Goal: Task Accomplishment & Management: Use online tool/utility

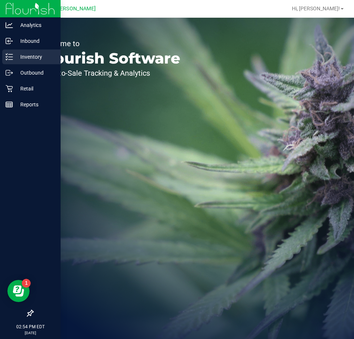
click at [24, 65] on link "Inventory" at bounding box center [30, 57] width 61 height 16
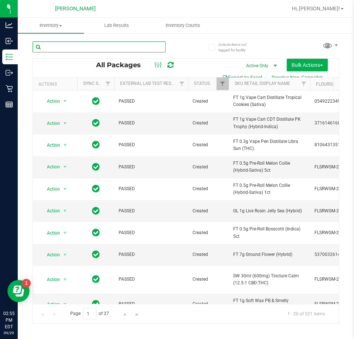
click at [116, 50] on input "text" at bounding box center [98, 46] width 133 height 11
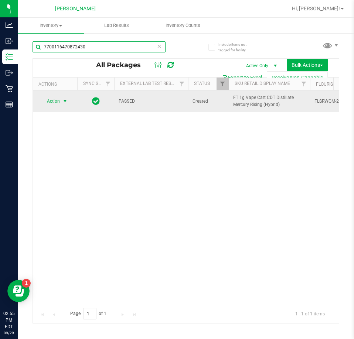
type input "7700116470872430"
click at [58, 102] on span "Action" at bounding box center [50, 101] width 20 height 10
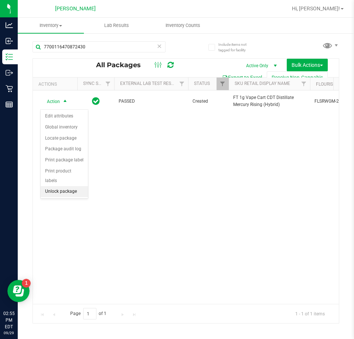
click at [69, 186] on li "Unlock package" at bounding box center [64, 191] width 47 height 11
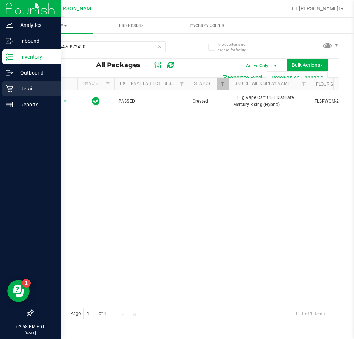
click at [9, 91] on icon at bounding box center [9, 88] width 7 height 7
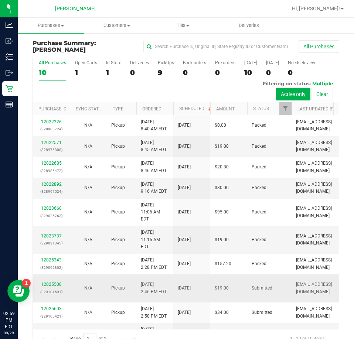
click at [174, 274] on td "[DATE]" at bounding box center [191, 288] width 37 height 28
click at [47, 282] on link "12025508" at bounding box center [51, 284] width 21 height 5
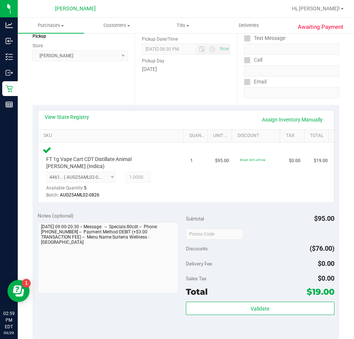
scroll to position [177, 0]
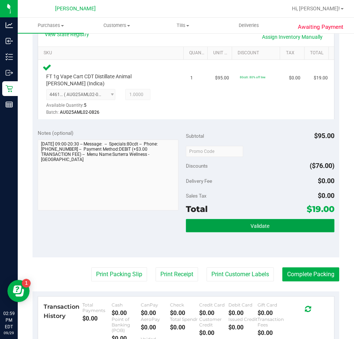
click at [283, 221] on button "Validate" at bounding box center [260, 225] width 148 height 13
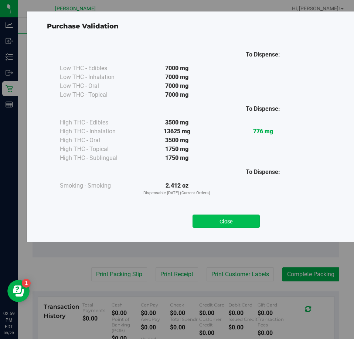
click at [241, 219] on button "Close" at bounding box center [225, 221] width 67 height 13
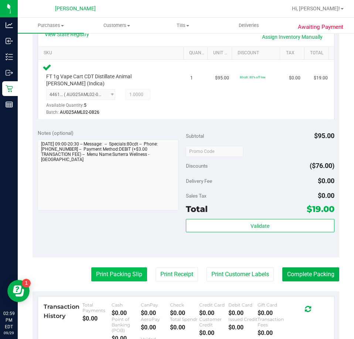
click at [102, 272] on button "Print Packing Slip" at bounding box center [119, 274] width 56 height 14
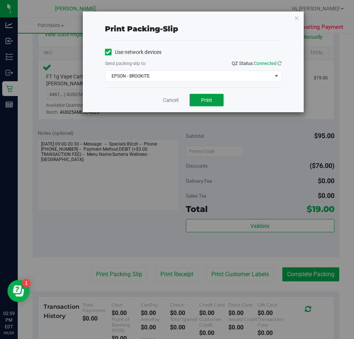
click at [208, 101] on span "Print" at bounding box center [206, 100] width 11 height 6
click at [163, 100] on link "Cancel" at bounding box center [171, 100] width 16 height 8
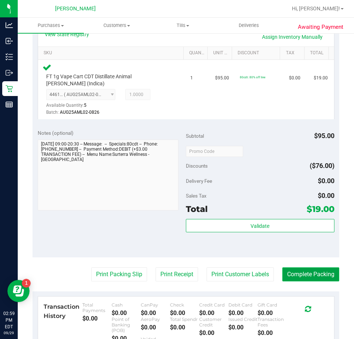
click at [294, 267] on button "Complete Packing" at bounding box center [310, 274] width 57 height 14
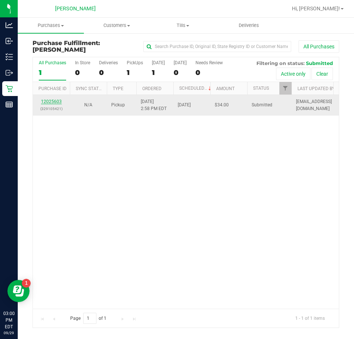
click at [48, 102] on link "12025603" at bounding box center [51, 101] width 21 height 5
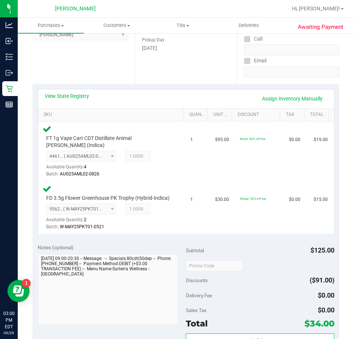
scroll to position [154, 0]
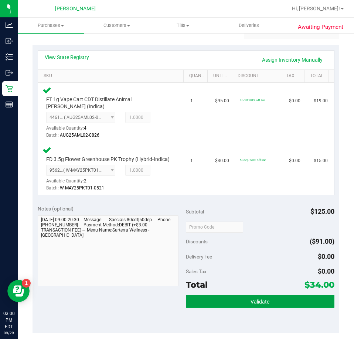
click at [268, 295] on button "Validate" at bounding box center [260, 301] width 148 height 13
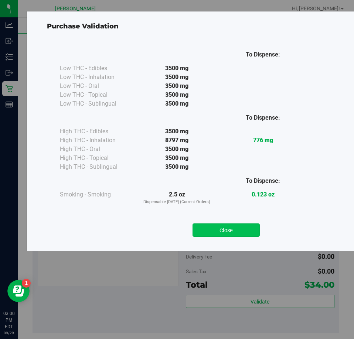
click at [242, 228] on button "Close" at bounding box center [225, 229] width 67 height 13
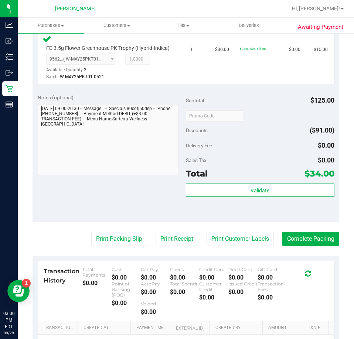
scroll to position [267, 0]
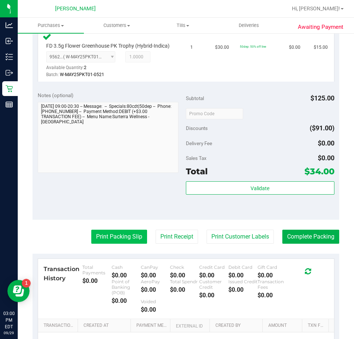
click at [117, 237] on button "Print Packing Slip" at bounding box center [119, 237] width 56 height 14
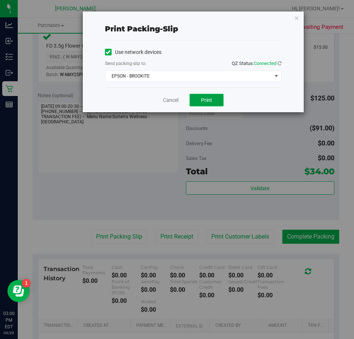
click at [220, 104] on button "Print" at bounding box center [206, 100] width 34 height 13
click at [167, 100] on link "Cancel" at bounding box center [171, 100] width 16 height 8
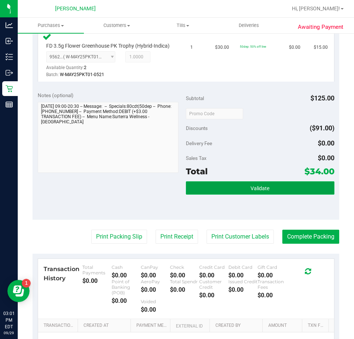
click at [252, 189] on span "Validate" at bounding box center [259, 188] width 19 height 6
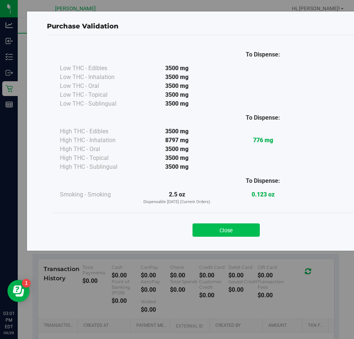
click at [241, 228] on button "Close" at bounding box center [225, 229] width 67 height 13
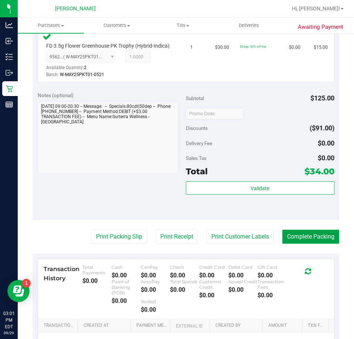
click at [315, 240] on button "Complete Packing" at bounding box center [310, 237] width 57 height 14
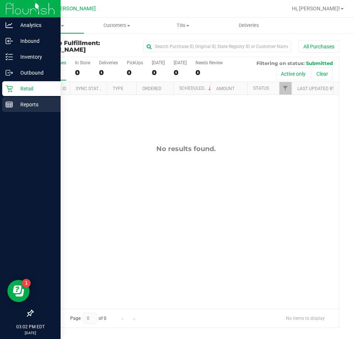
click at [1, 100] on link "Reports" at bounding box center [30, 105] width 61 height 16
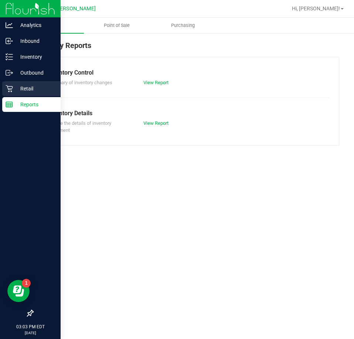
click at [5, 88] on div "Retail" at bounding box center [31, 88] width 58 height 15
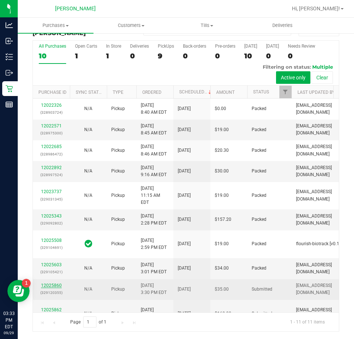
click at [45, 288] on link "12025860" at bounding box center [51, 285] width 21 height 5
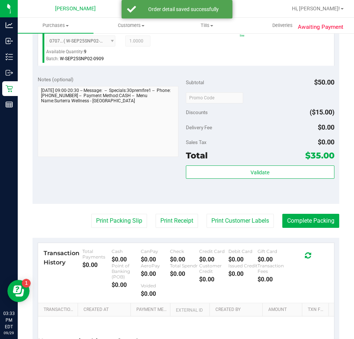
scroll to position [228, 0]
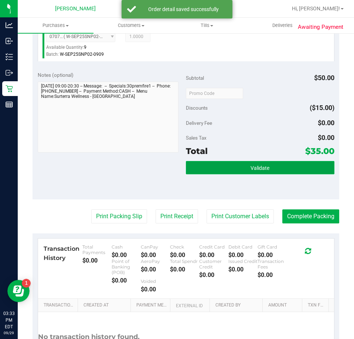
click at [289, 166] on button "Validate" at bounding box center [260, 167] width 148 height 13
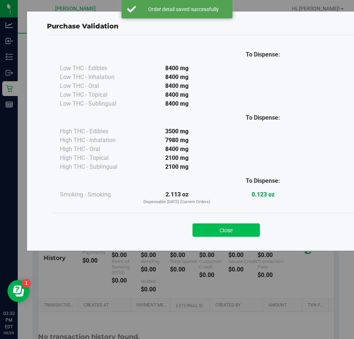
click at [227, 233] on button "Close" at bounding box center [225, 229] width 67 height 13
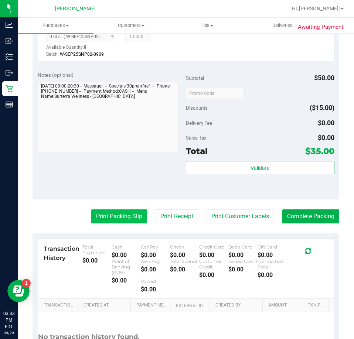
click at [120, 219] on button "Print Packing Slip" at bounding box center [119, 216] width 56 height 14
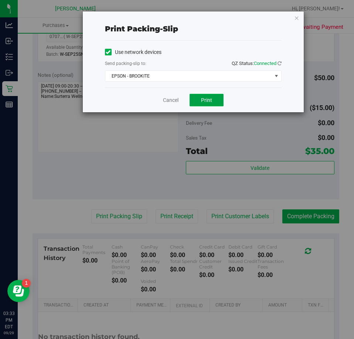
click at [212, 104] on button "Print" at bounding box center [206, 100] width 34 height 13
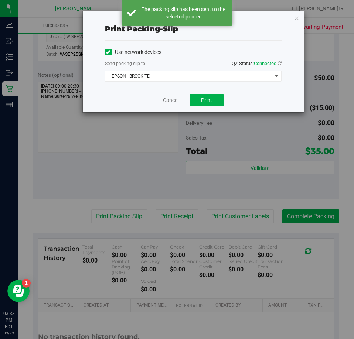
click at [239, 88] on div "Cancel Print" at bounding box center [193, 100] width 177 height 25
click at [256, 76] on span "EPSON - BROOKITE" at bounding box center [188, 76] width 167 height 10
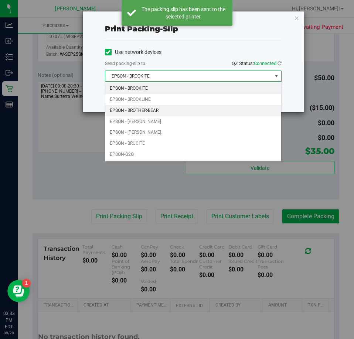
click at [163, 112] on li "EPSON - BROTHER-BEAR" at bounding box center [193, 110] width 176 height 11
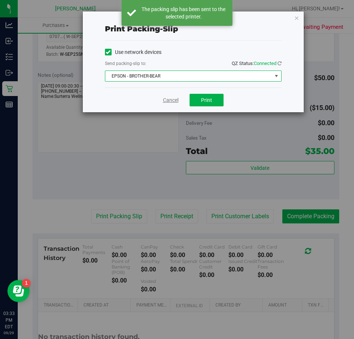
click at [168, 101] on link "Cancel" at bounding box center [171, 100] width 16 height 8
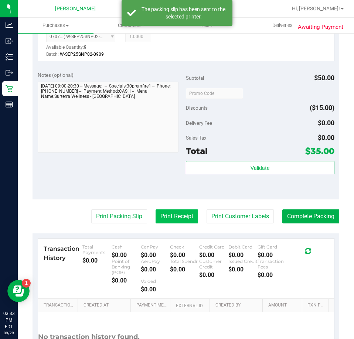
click at [164, 220] on button "Print Receipt" at bounding box center [176, 216] width 42 height 14
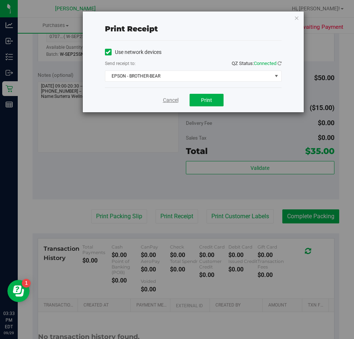
click at [173, 97] on link "Cancel" at bounding box center [171, 100] width 16 height 8
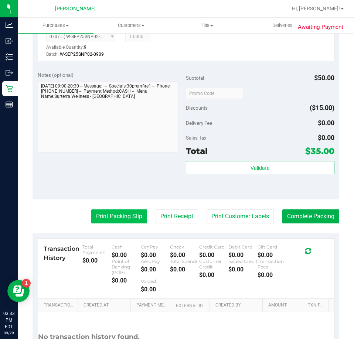
click at [107, 221] on button "Print Packing Slip" at bounding box center [119, 216] width 56 height 14
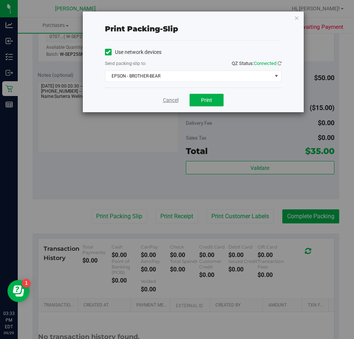
click at [167, 99] on link "Cancel" at bounding box center [171, 100] width 16 height 8
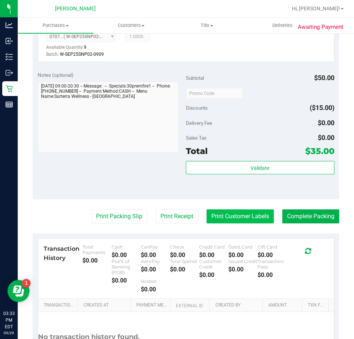
click at [227, 217] on button "Print Customer Labels" at bounding box center [239, 216] width 67 height 14
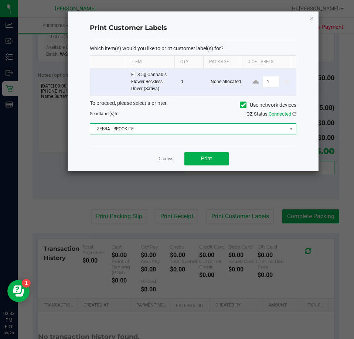
click at [165, 131] on span "ZEBRA - BROOKITE" at bounding box center [188, 129] width 196 height 10
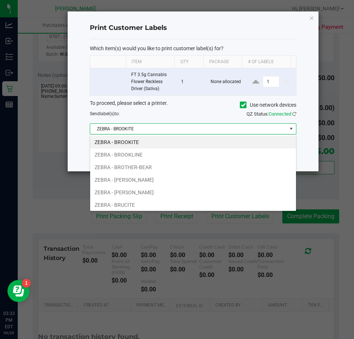
scroll to position [11, 206]
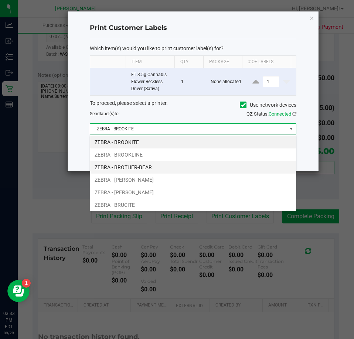
click at [160, 168] on li "ZEBRA - BROTHER-BEAR" at bounding box center [193, 167] width 206 height 13
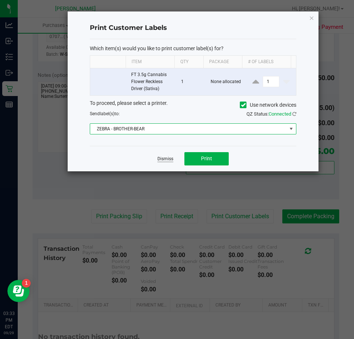
click at [163, 159] on link "Dismiss" at bounding box center [165, 159] width 16 height 6
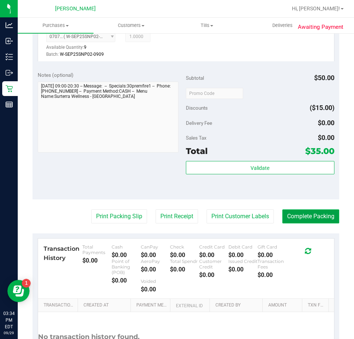
click at [303, 222] on button "Complete Packing" at bounding box center [310, 216] width 57 height 14
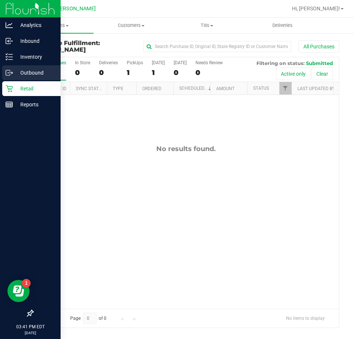
click at [12, 73] on icon at bounding box center [9, 72] width 7 height 7
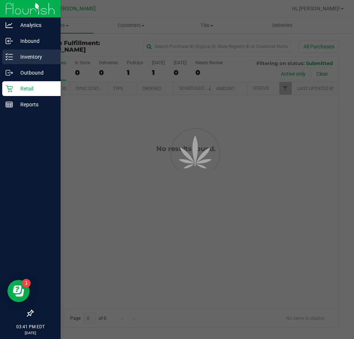
click at [41, 53] on p "Inventory" at bounding box center [35, 56] width 44 height 9
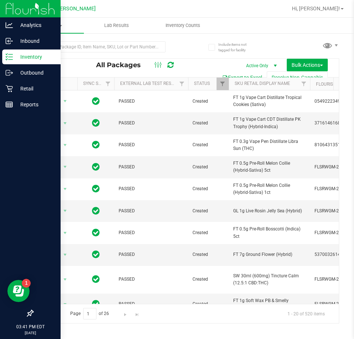
click at [33, 59] on p "Inventory" at bounding box center [35, 56] width 44 height 9
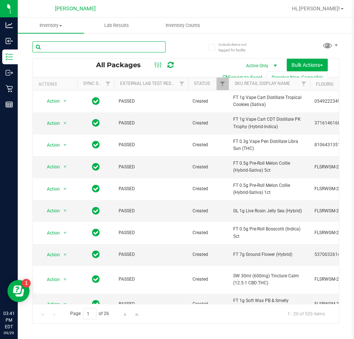
click at [88, 49] on input "text" at bounding box center [98, 46] width 133 height 11
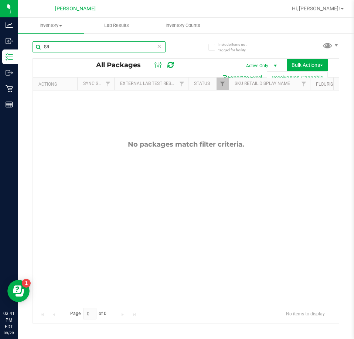
type input "S"
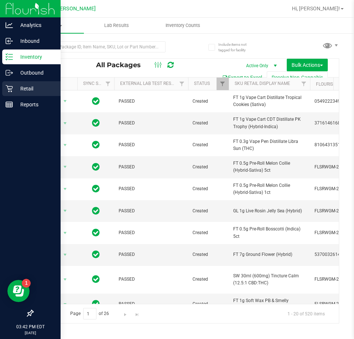
click at [9, 91] on icon at bounding box center [9, 88] width 7 height 7
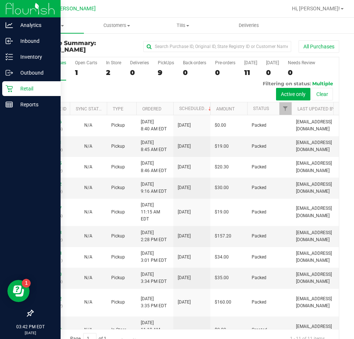
scroll to position [24, 0]
